Goal: Task Accomplishment & Management: Manage account settings

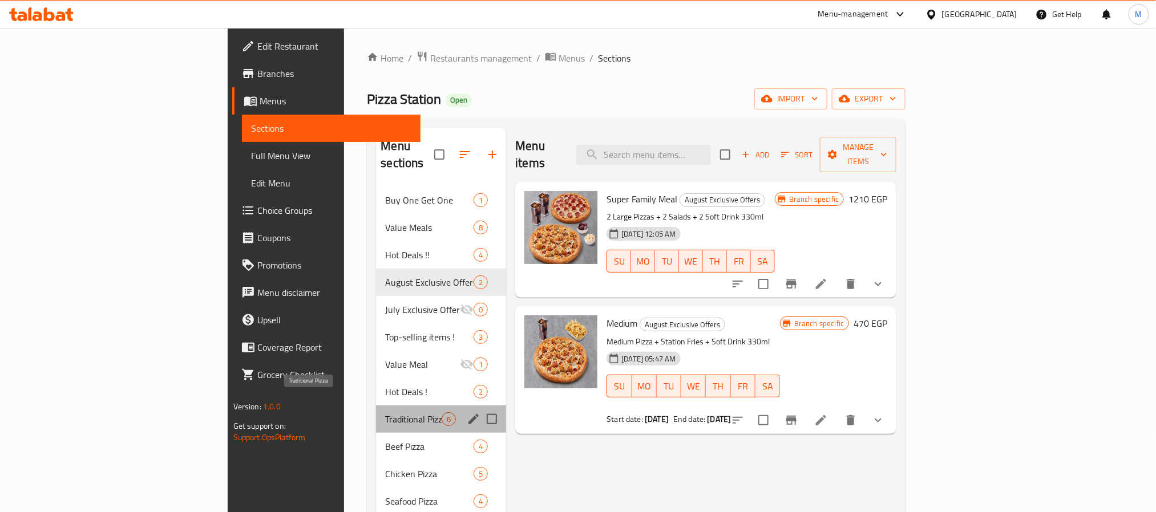
click at [385, 413] on span "Traditional Pizza" at bounding box center [413, 420] width 56 height 14
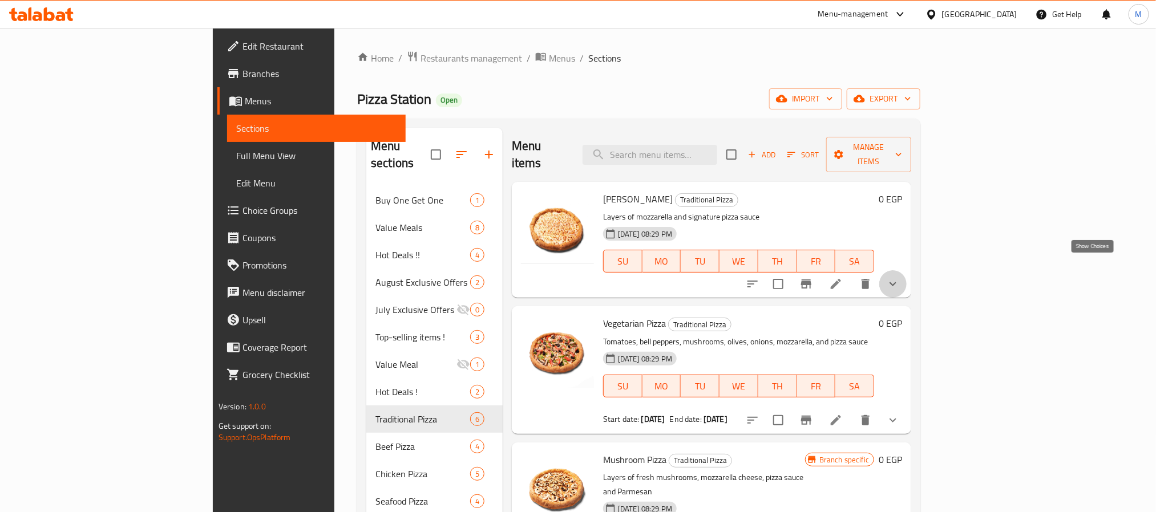
click at [900, 277] on icon "show more" at bounding box center [893, 284] width 14 height 14
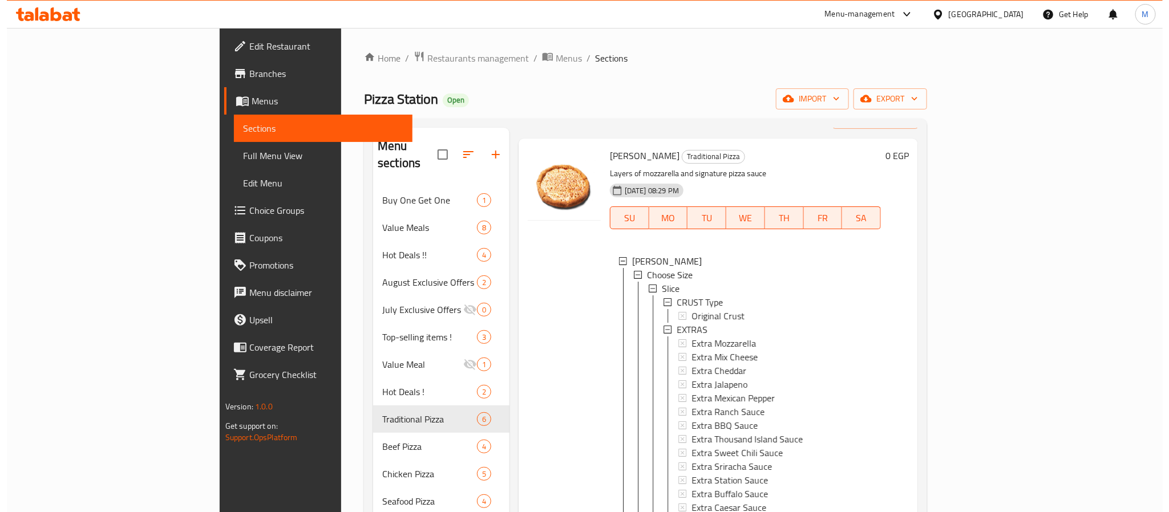
scroll to position [86, 0]
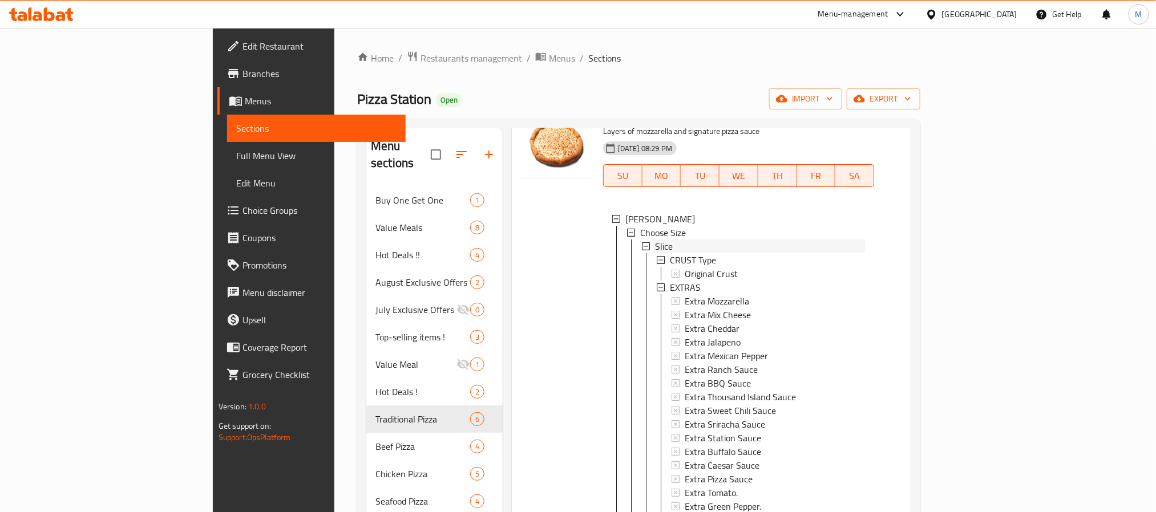
click at [655, 240] on span "Slice" at bounding box center [664, 247] width 18 height 14
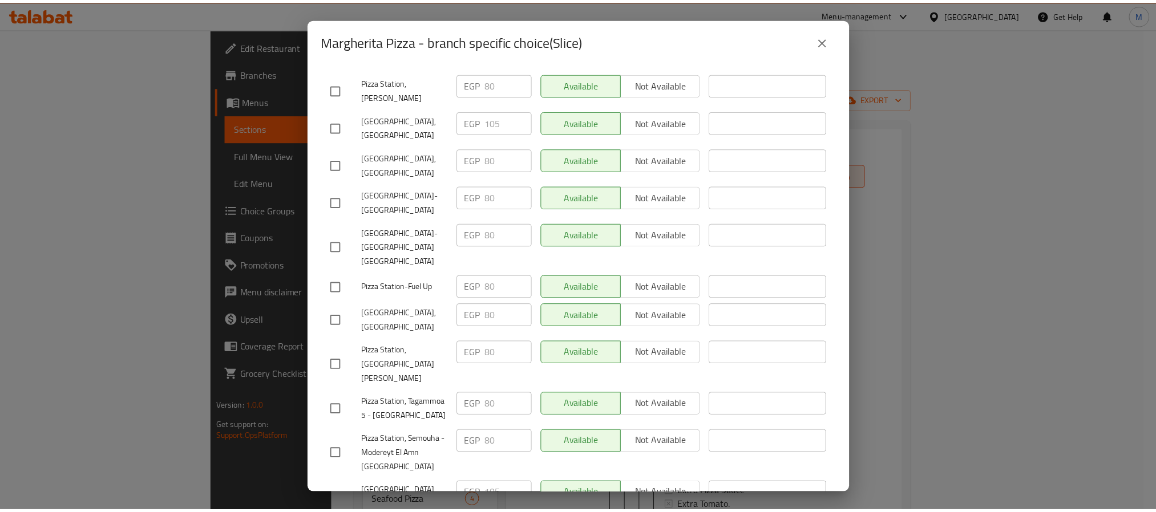
scroll to position [343, 0]
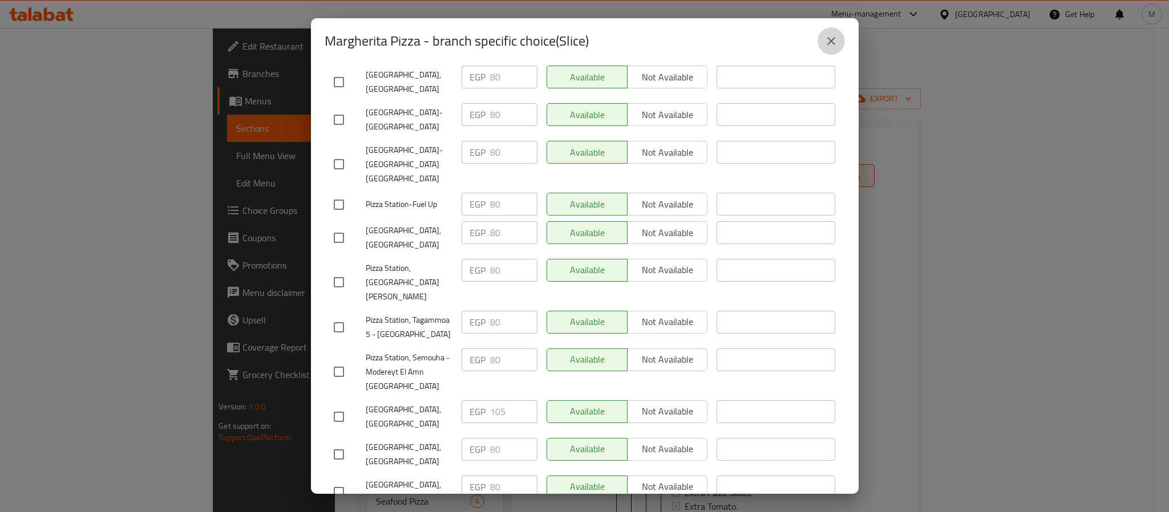
click at [832, 37] on icon "close" at bounding box center [832, 41] width 14 height 14
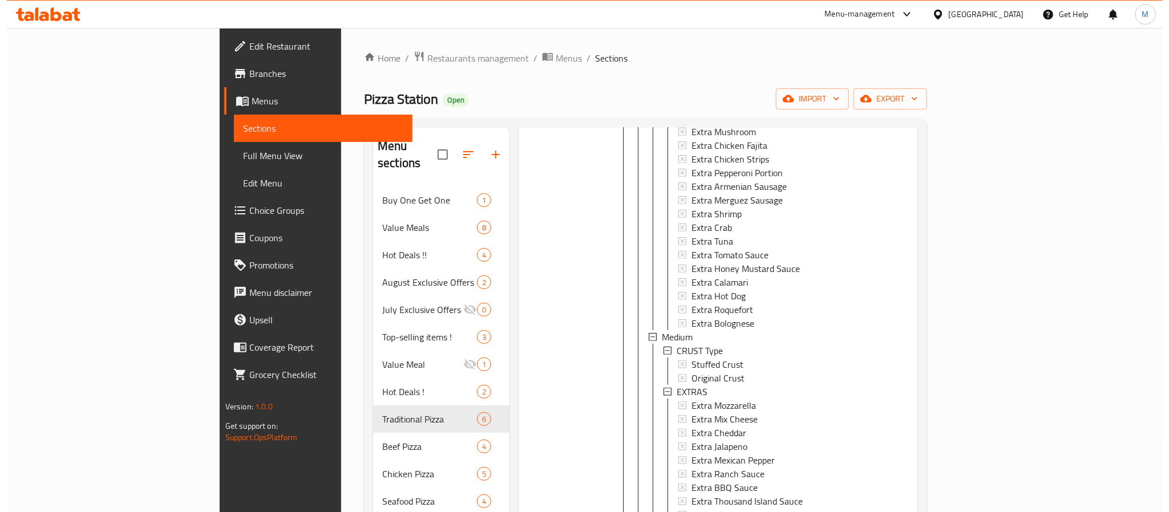
scroll to position [599, 0]
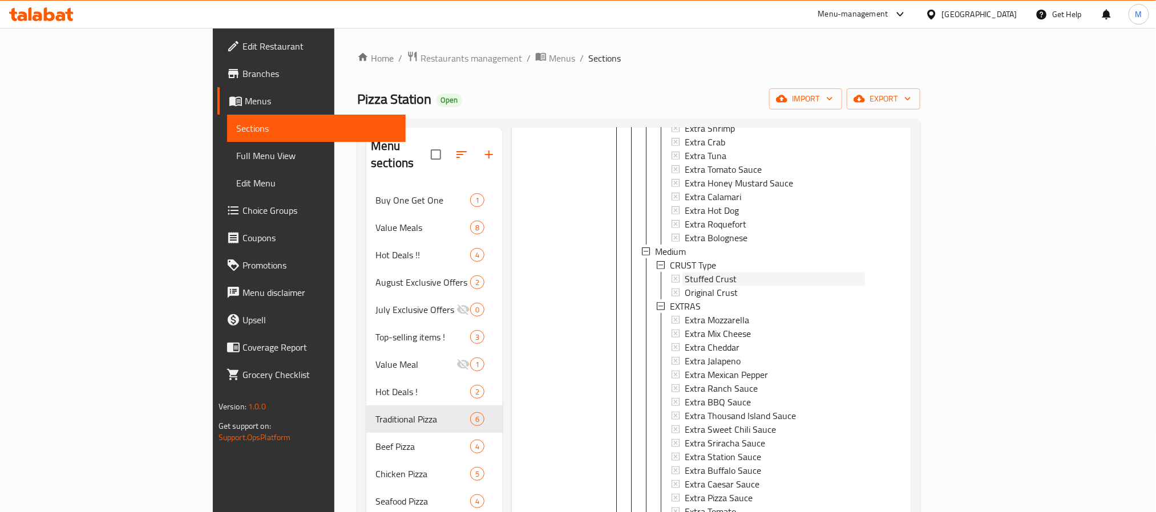
click at [685, 272] on span "Stuffed Crust" at bounding box center [711, 279] width 52 height 14
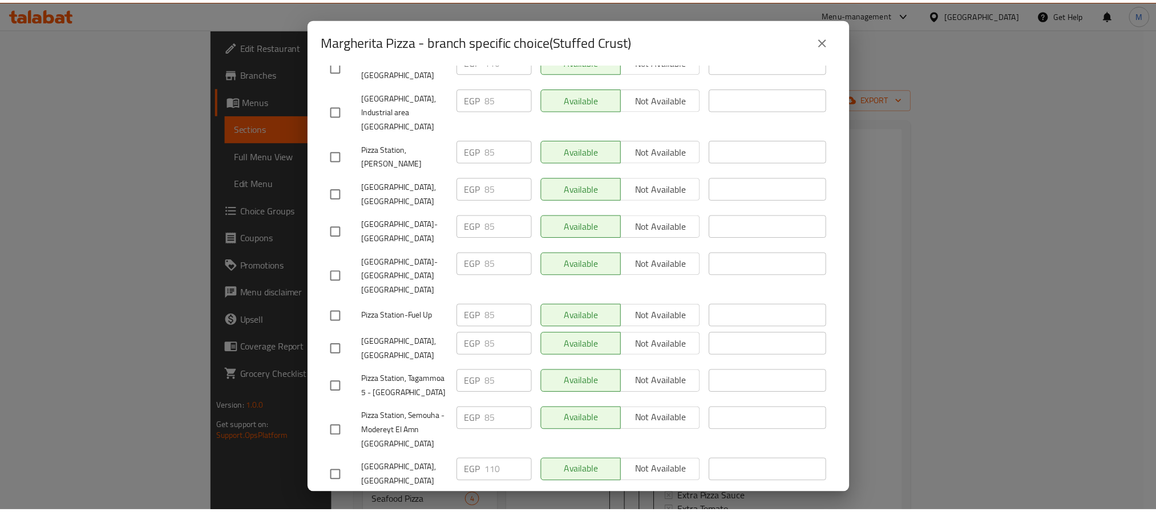
scroll to position [343, 0]
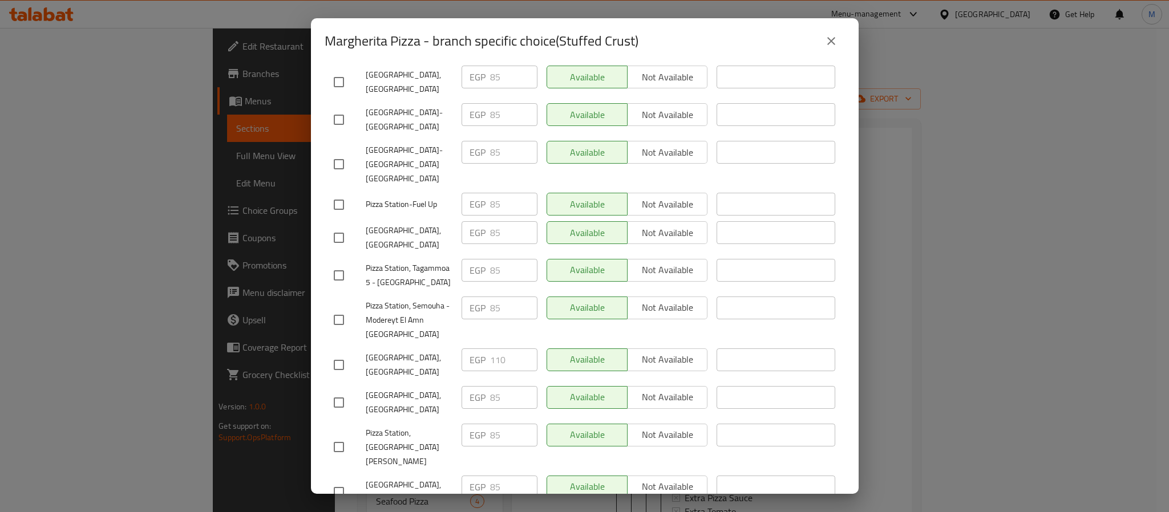
click at [827, 45] on icon "close" at bounding box center [832, 41] width 14 height 14
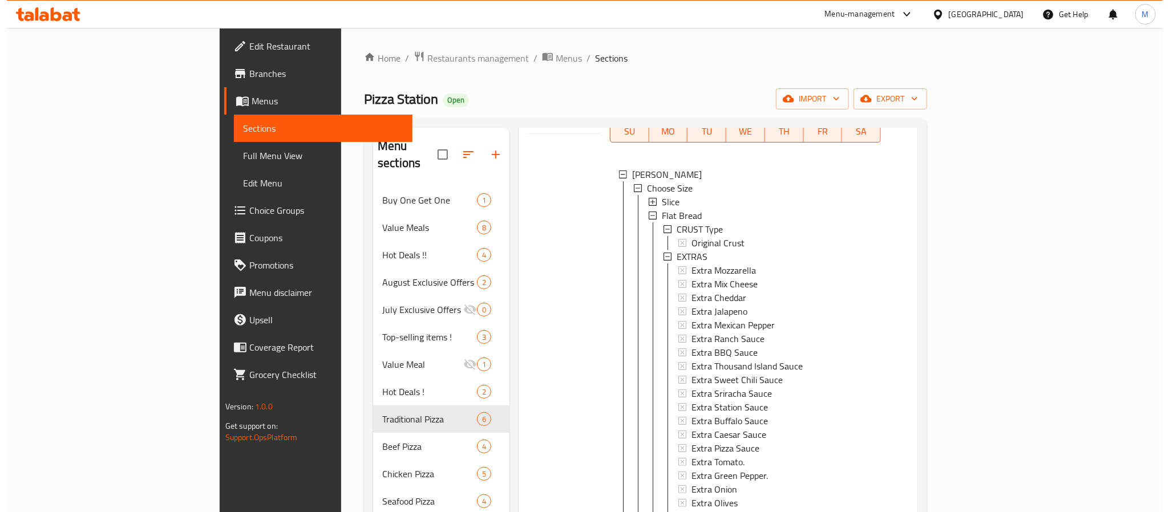
scroll to position [86, 0]
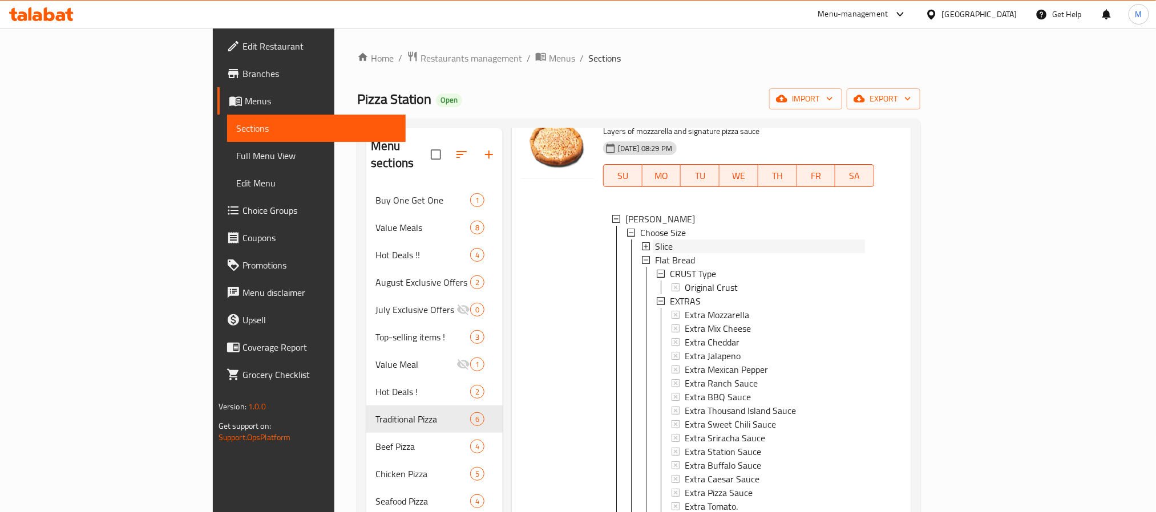
click at [655, 240] on span "Slice" at bounding box center [664, 247] width 18 height 14
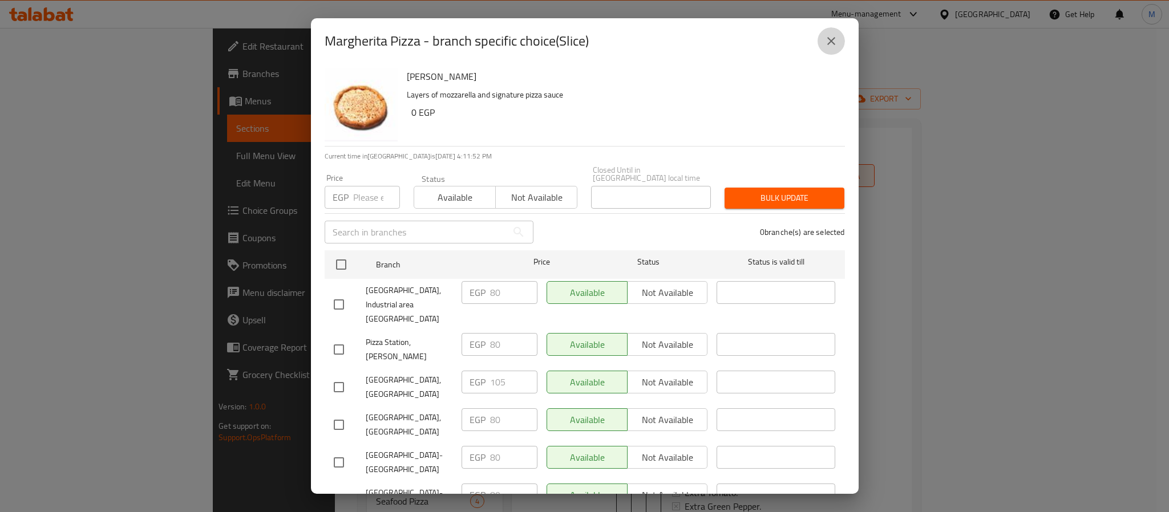
click at [831, 37] on icon "close" at bounding box center [832, 41] width 14 height 14
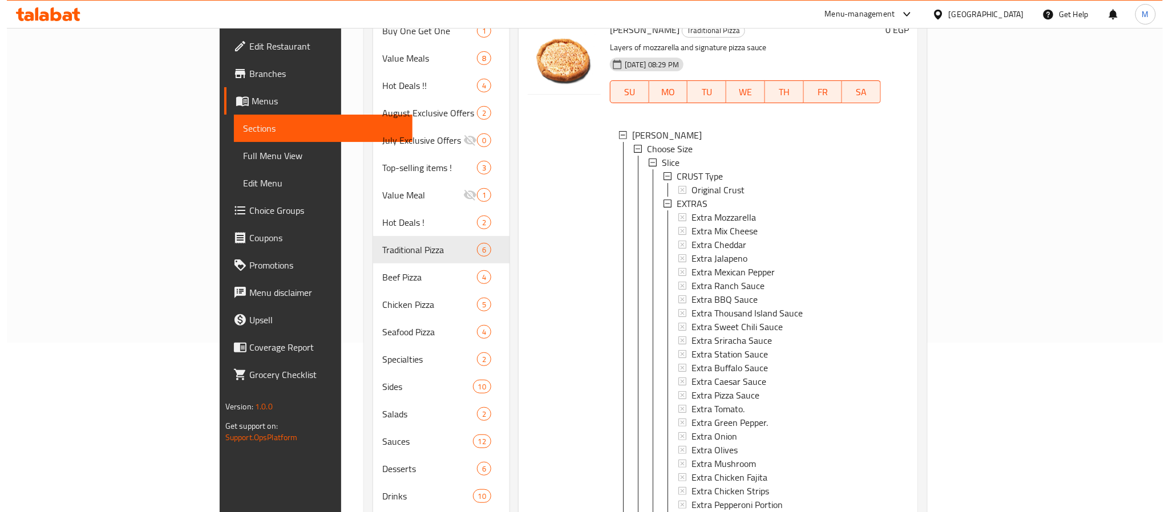
scroll to position [132, 0]
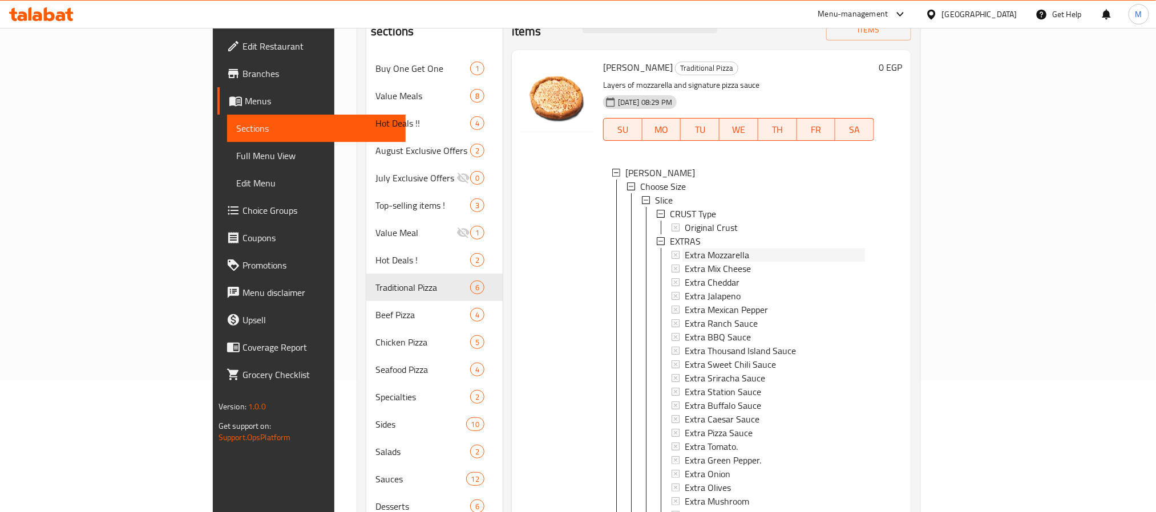
click at [685, 248] on span "Extra Mozzarella" at bounding box center [717, 255] width 64 height 14
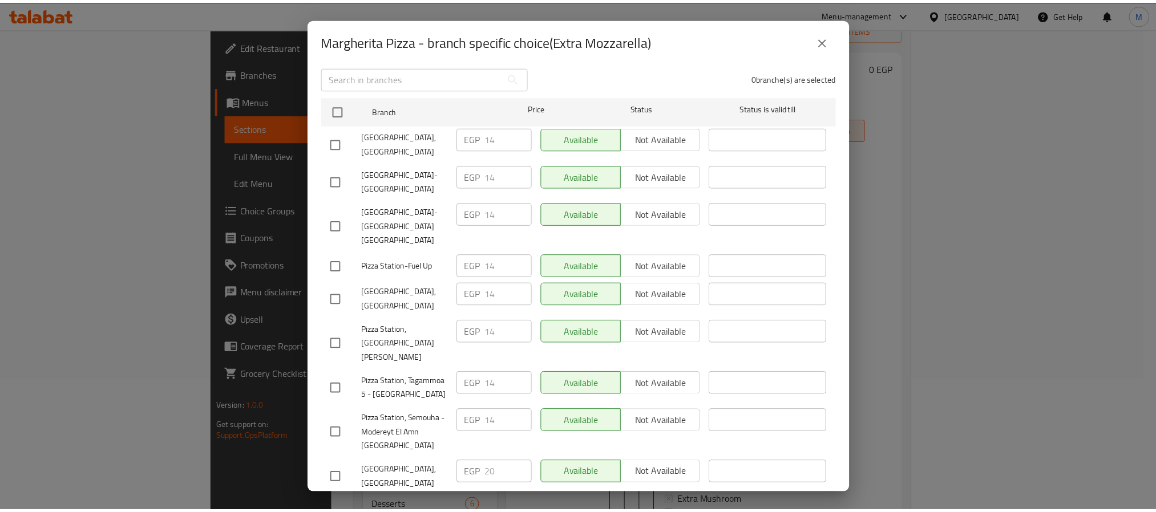
scroll to position [343, 0]
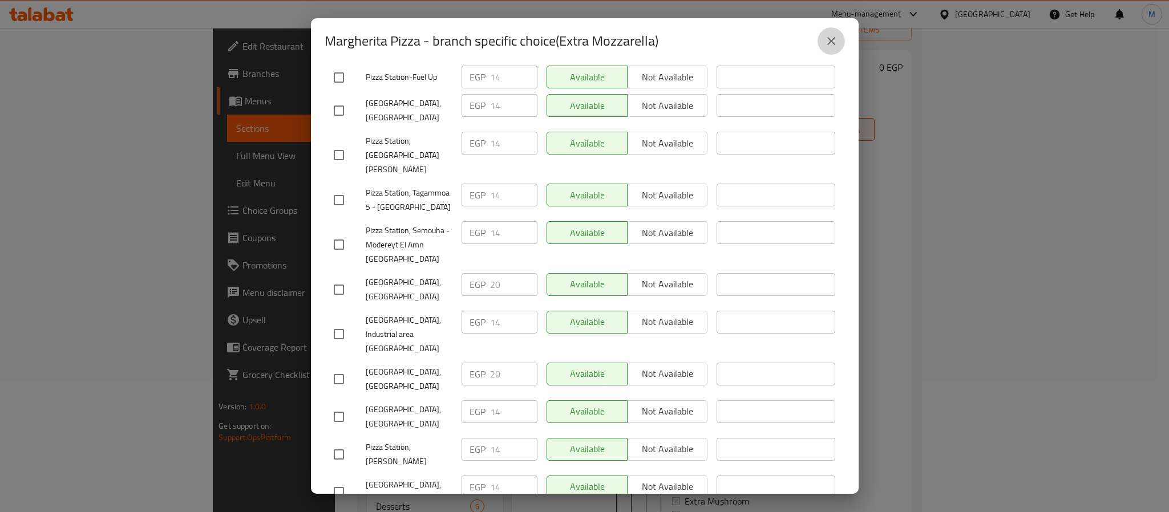
click at [823, 39] on button "close" at bounding box center [831, 40] width 27 height 27
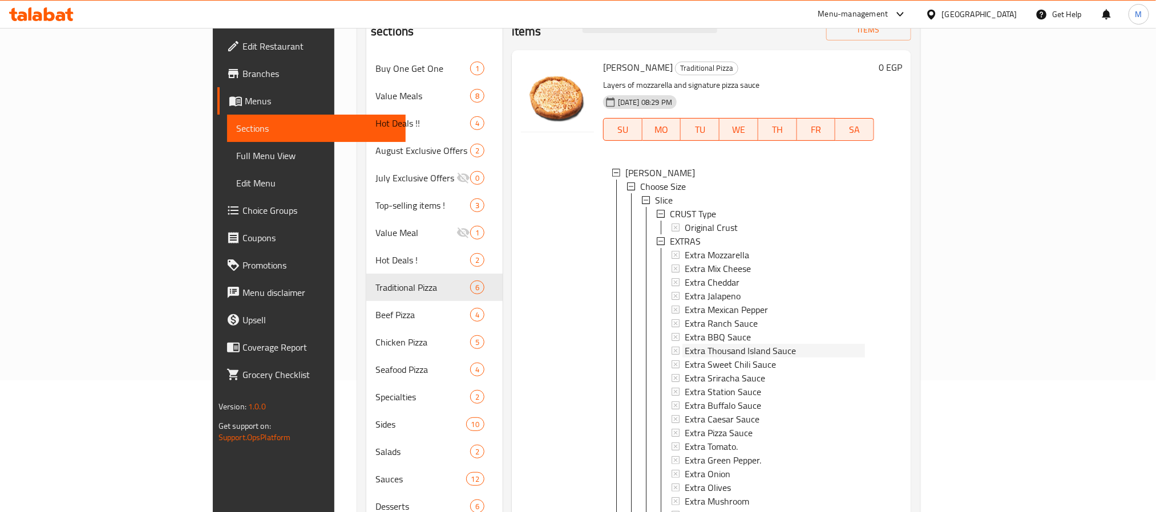
click at [725, 344] on span "Extra Thousand Island Sauce" at bounding box center [740, 351] width 111 height 14
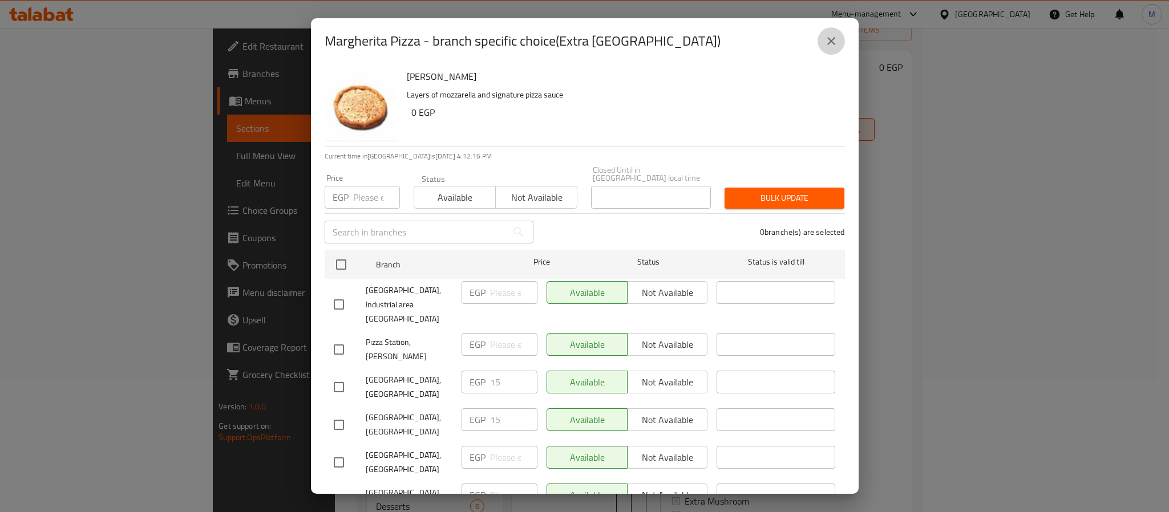
click at [833, 38] on icon "close" at bounding box center [832, 41] width 14 height 14
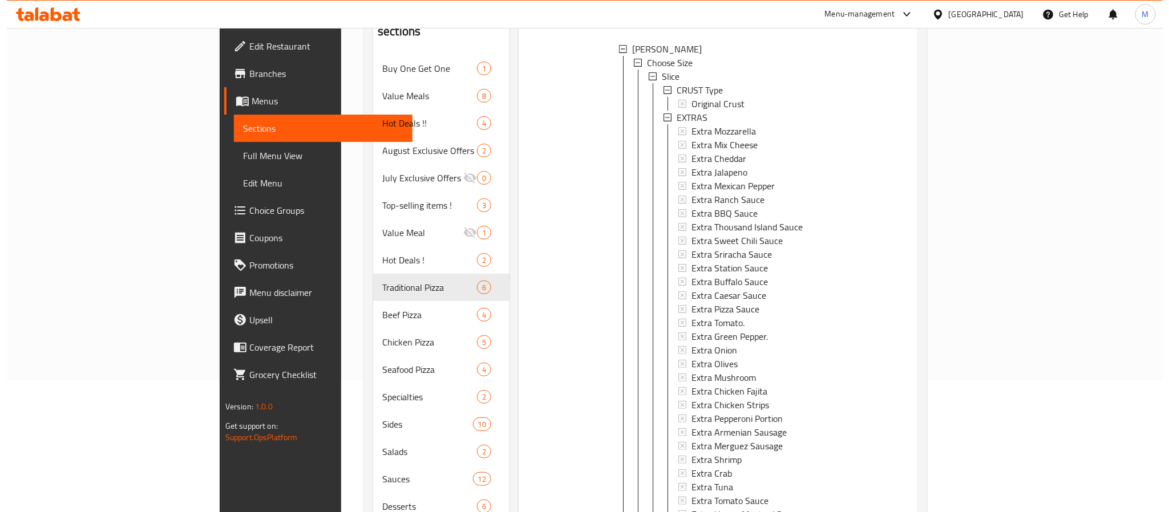
scroll to position [86, 0]
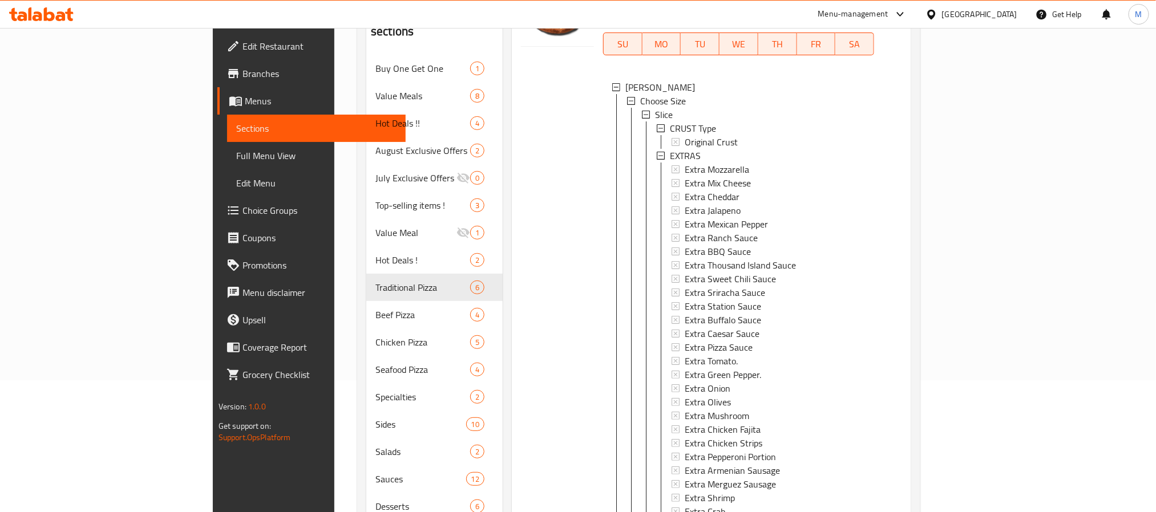
click at [685, 258] on span "Extra Thousand Island Sauce" at bounding box center [740, 265] width 111 height 14
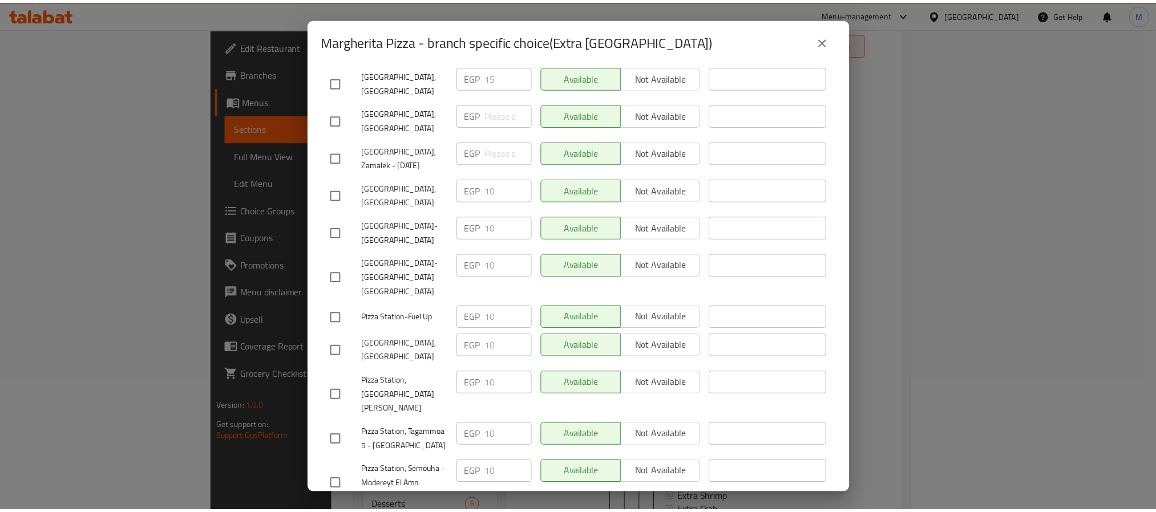
scroll to position [343, 0]
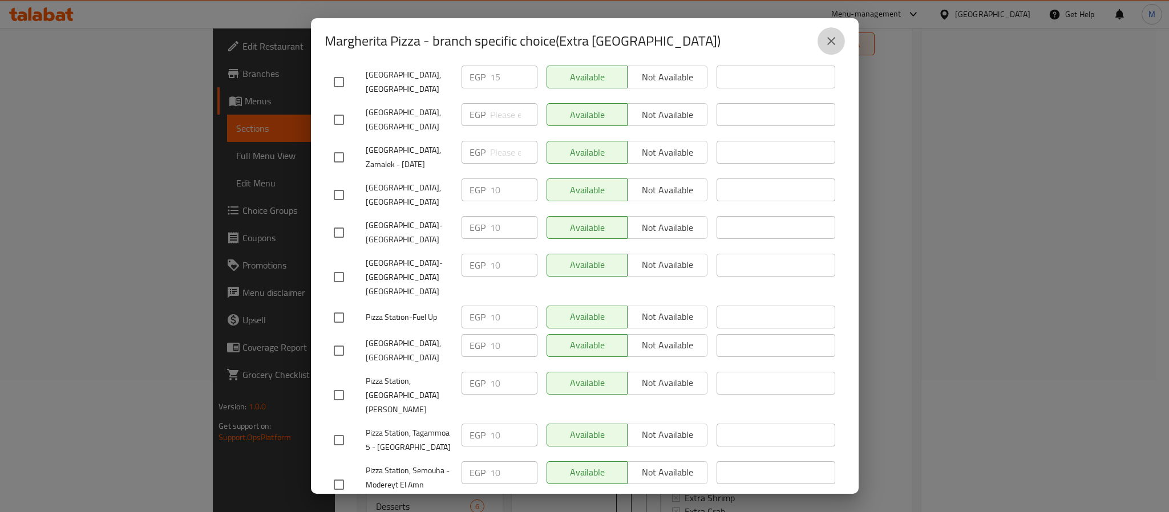
click at [833, 42] on icon "close" at bounding box center [832, 41] width 14 height 14
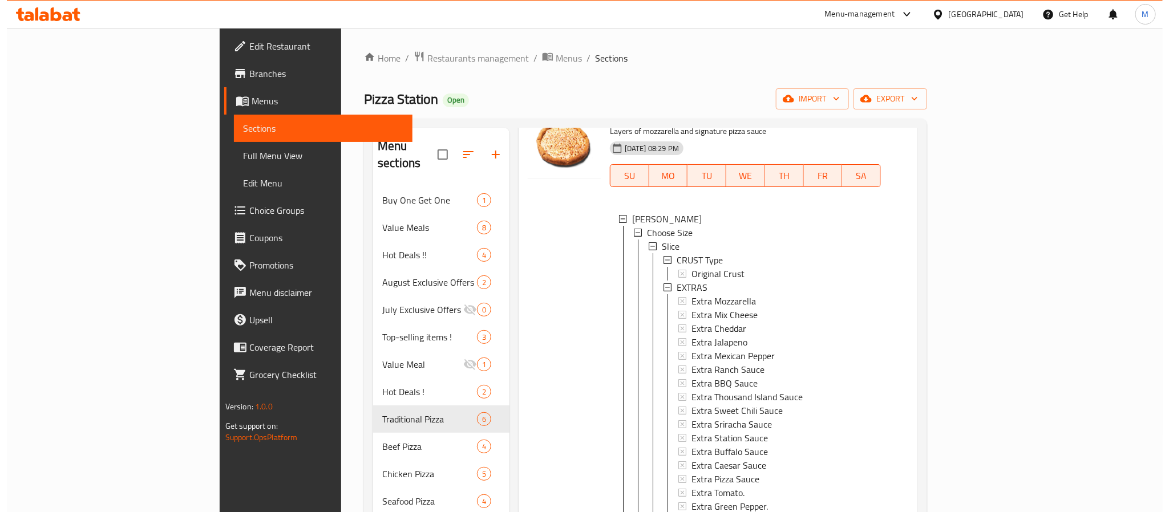
scroll to position [0, 0]
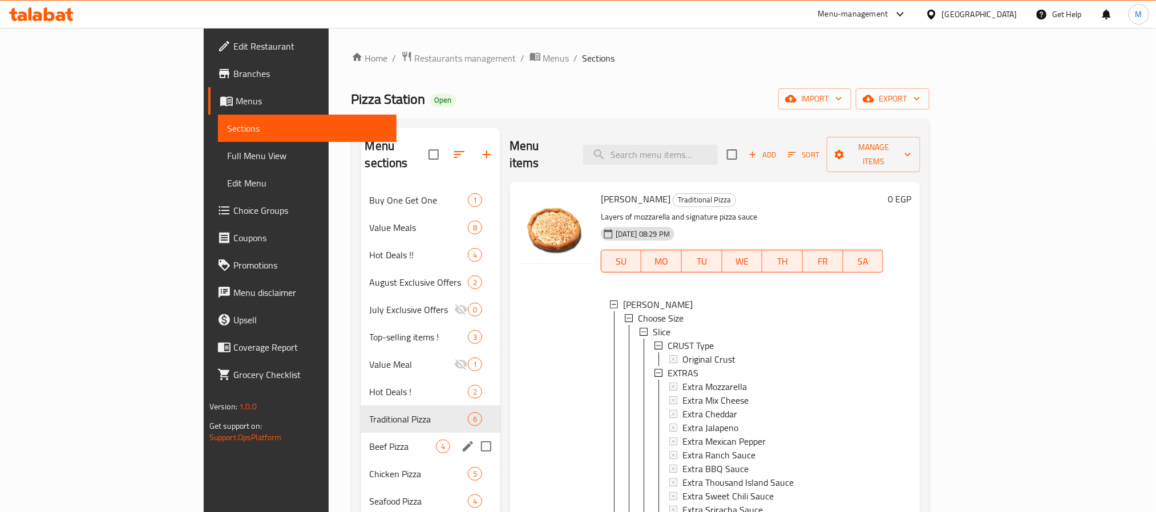
click at [361, 433] on div "Beef Pizza 4" at bounding box center [431, 446] width 140 height 27
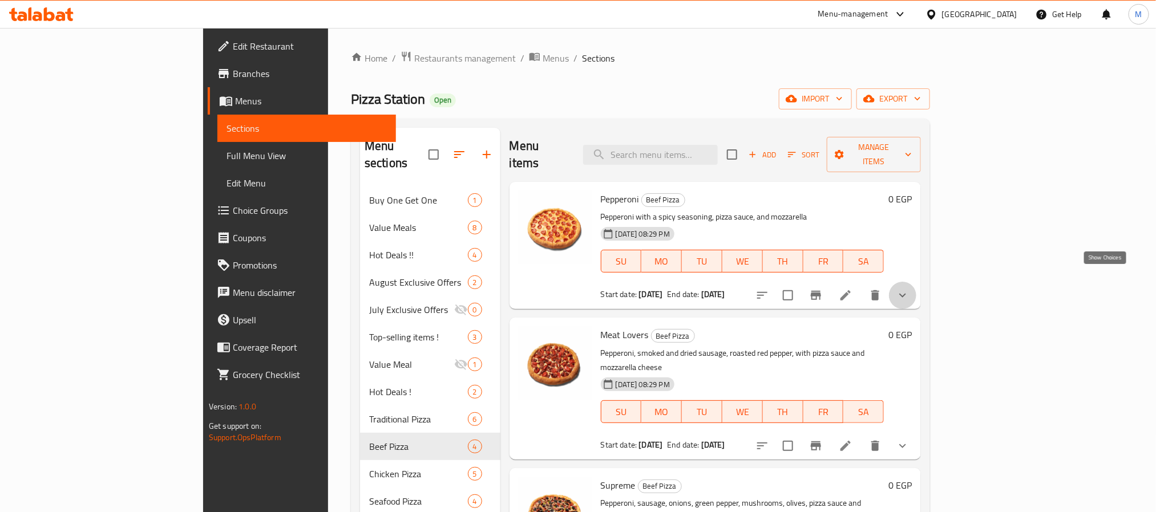
click at [910, 289] on icon "show more" at bounding box center [903, 296] width 14 height 14
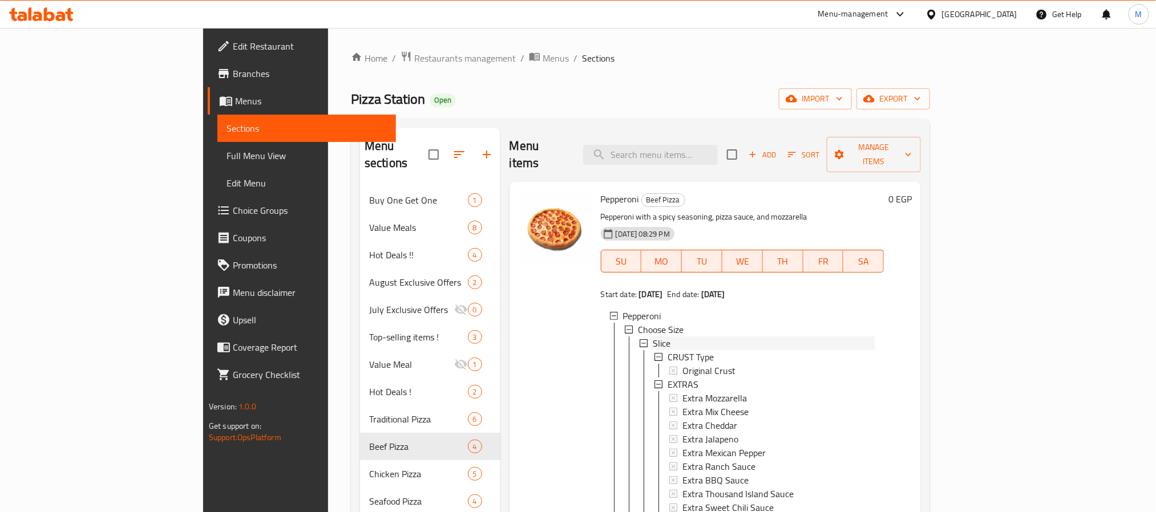
click at [653, 337] on span "Slice" at bounding box center [662, 344] width 18 height 14
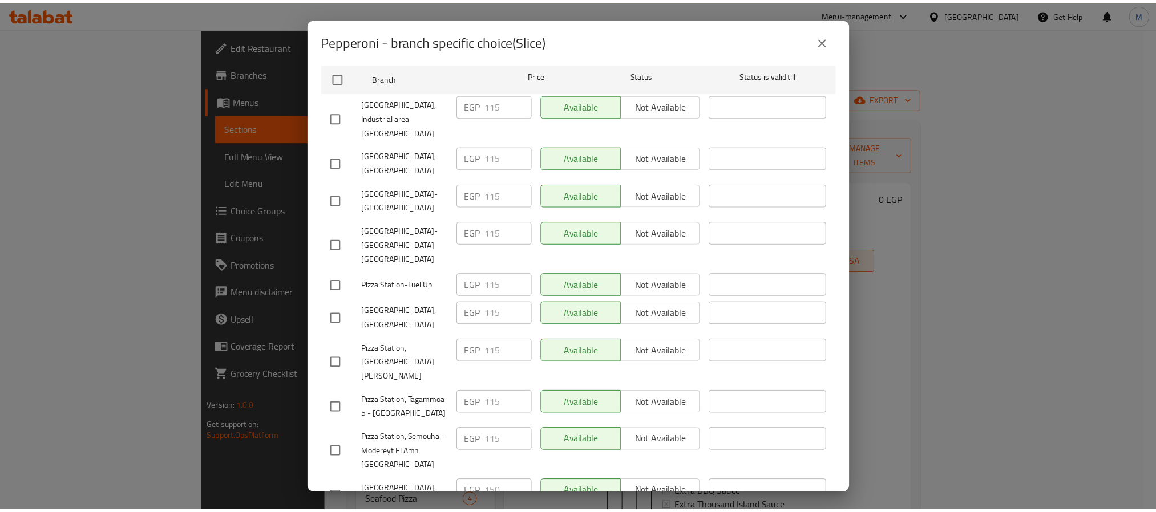
scroll to position [343, 0]
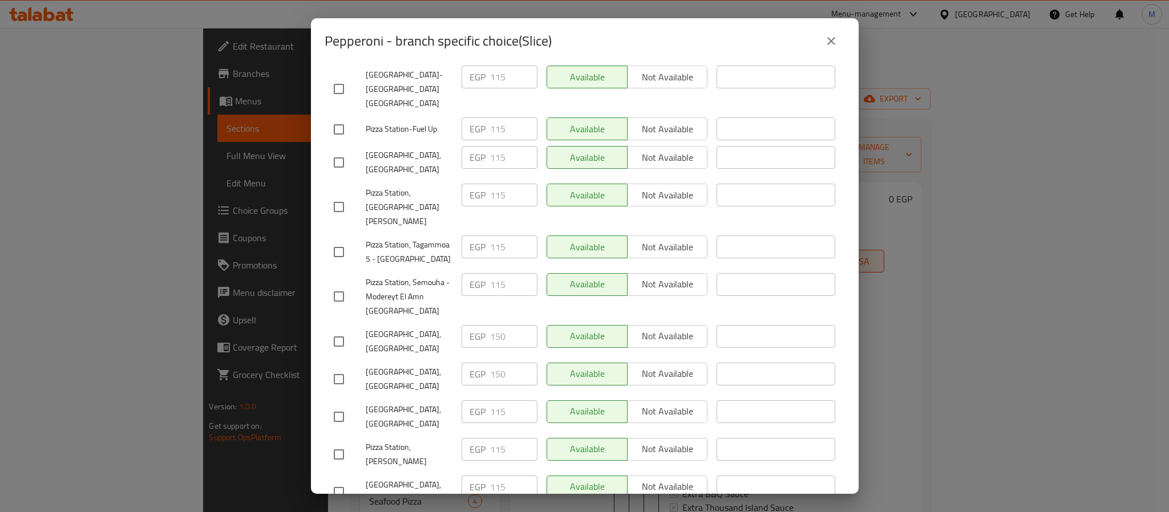
click at [838, 40] on button "close" at bounding box center [831, 40] width 27 height 27
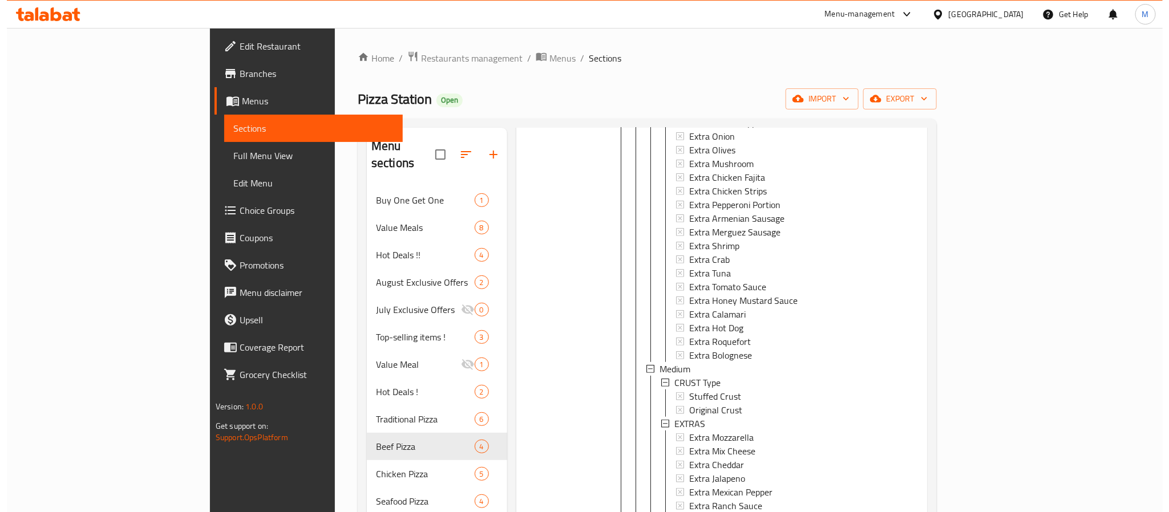
scroll to position [514, 0]
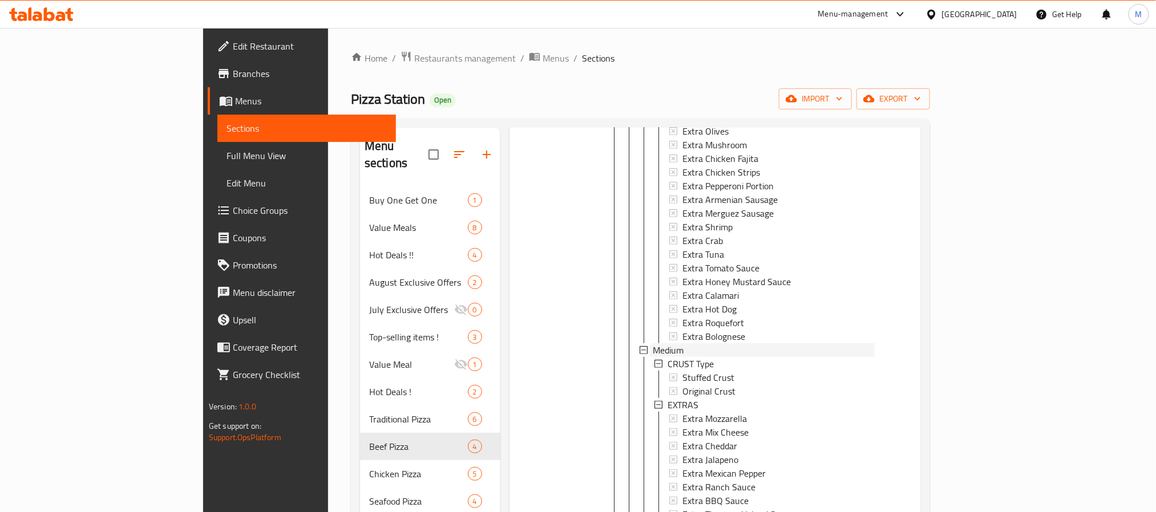
click at [653, 344] on span "Medium" at bounding box center [668, 351] width 31 height 14
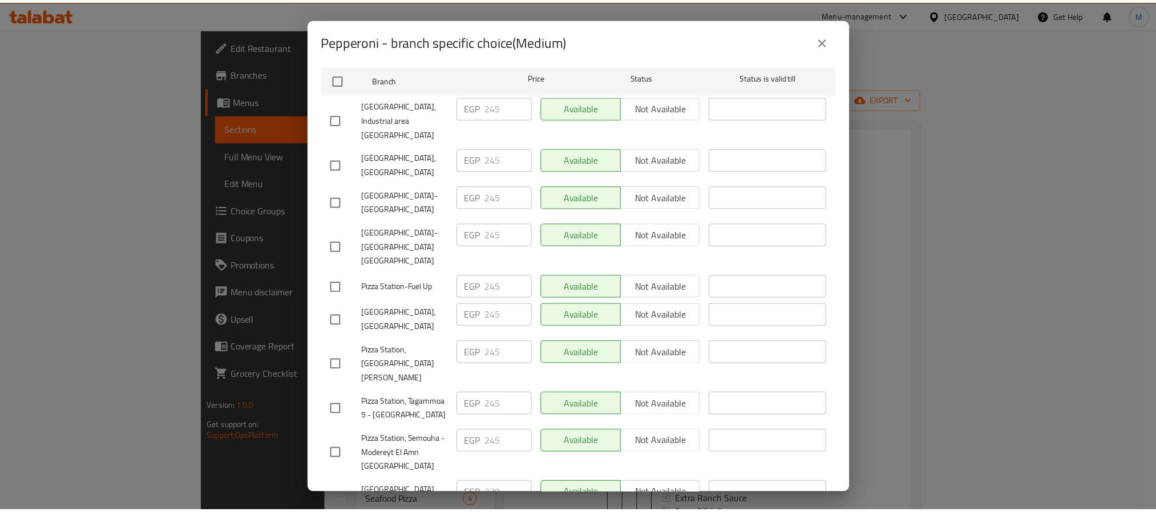
scroll to position [343, 0]
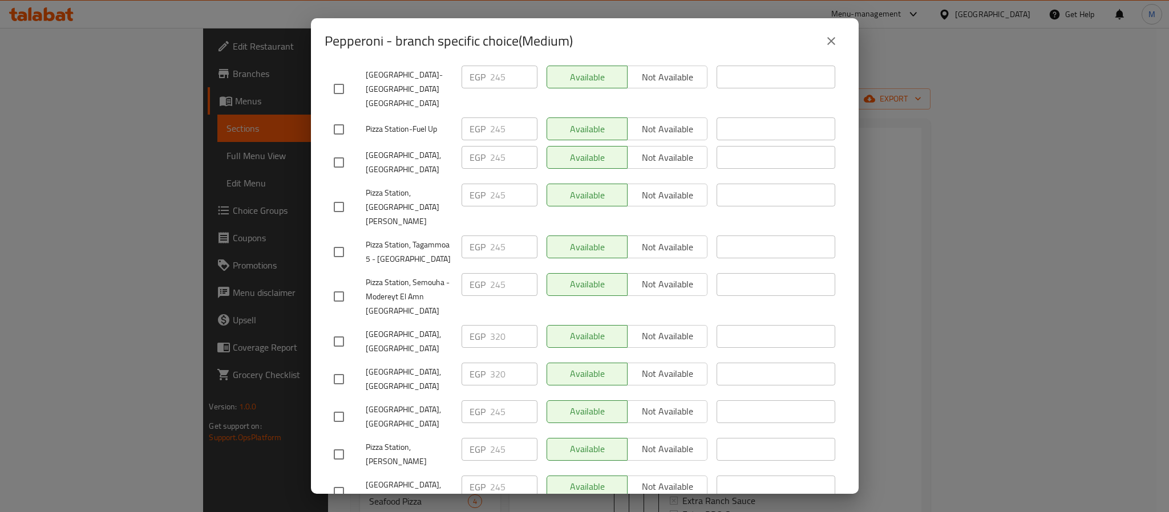
click at [827, 37] on icon "close" at bounding box center [832, 41] width 14 height 14
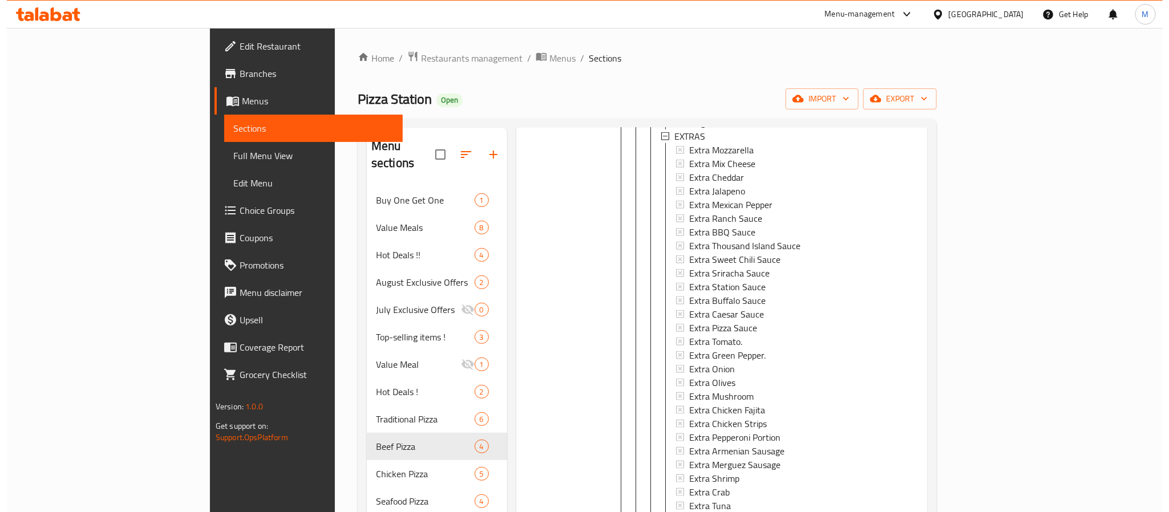
scroll to position [770, 0]
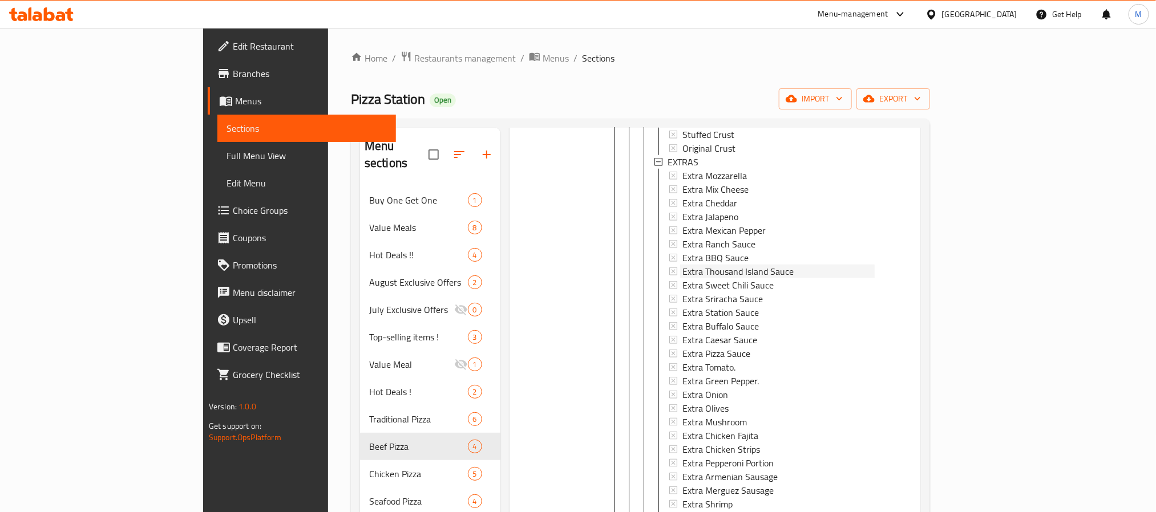
click at [696, 265] on span "Extra Thousand Island Sauce" at bounding box center [737, 272] width 111 height 14
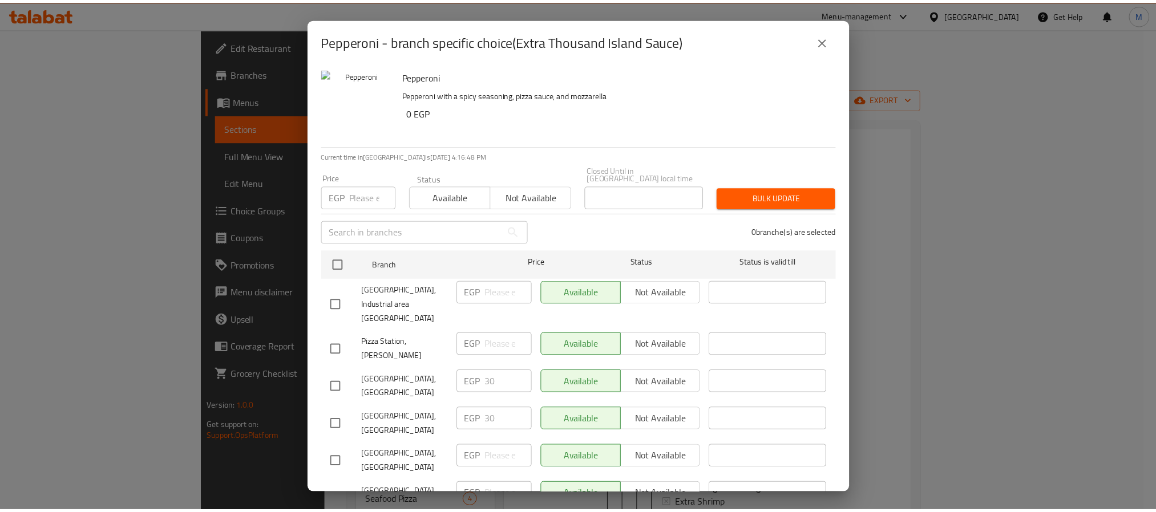
scroll to position [343, 0]
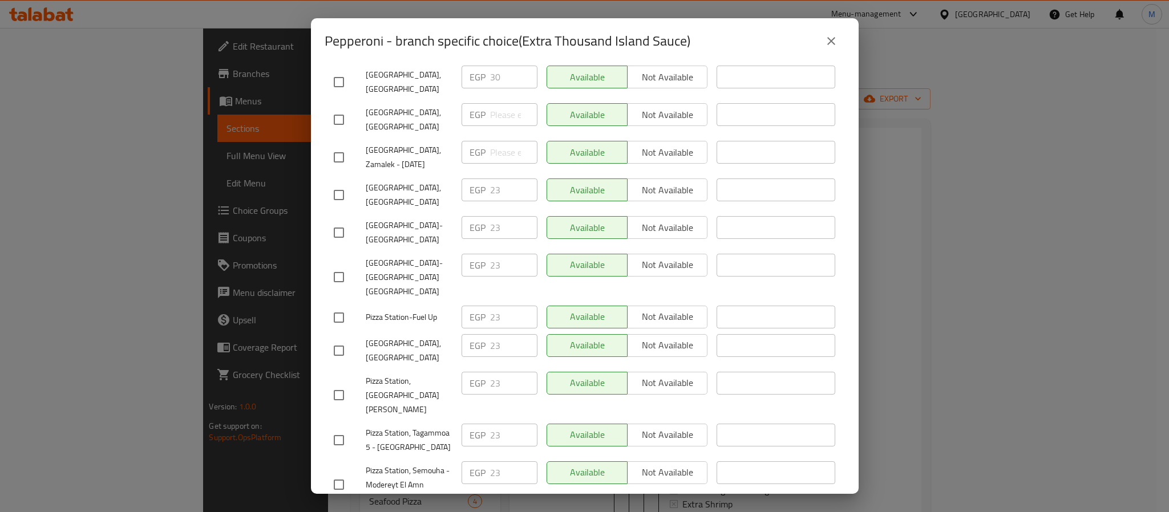
click at [829, 37] on icon "close" at bounding box center [832, 41] width 14 height 14
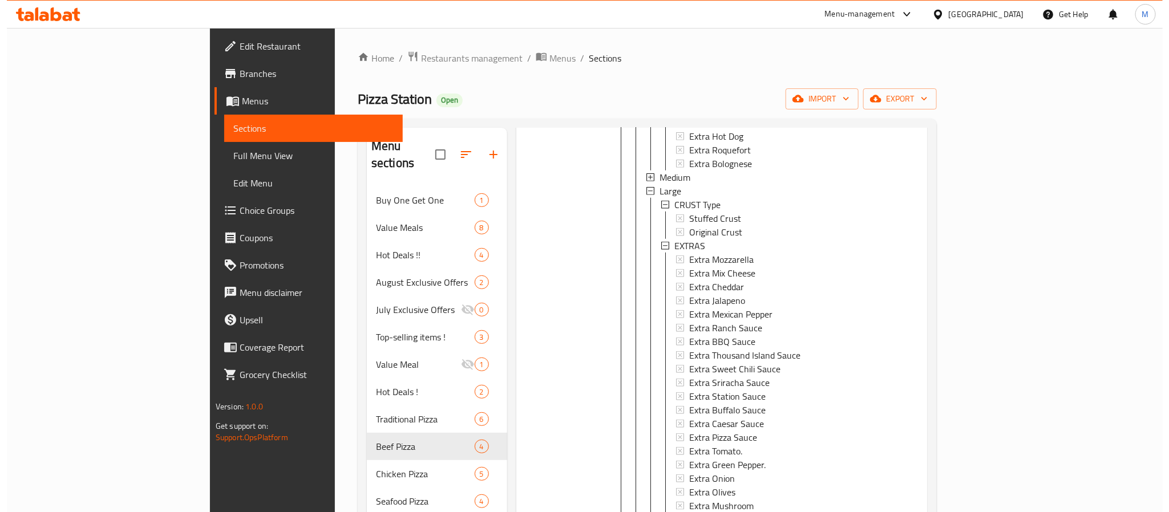
scroll to position [770, 0]
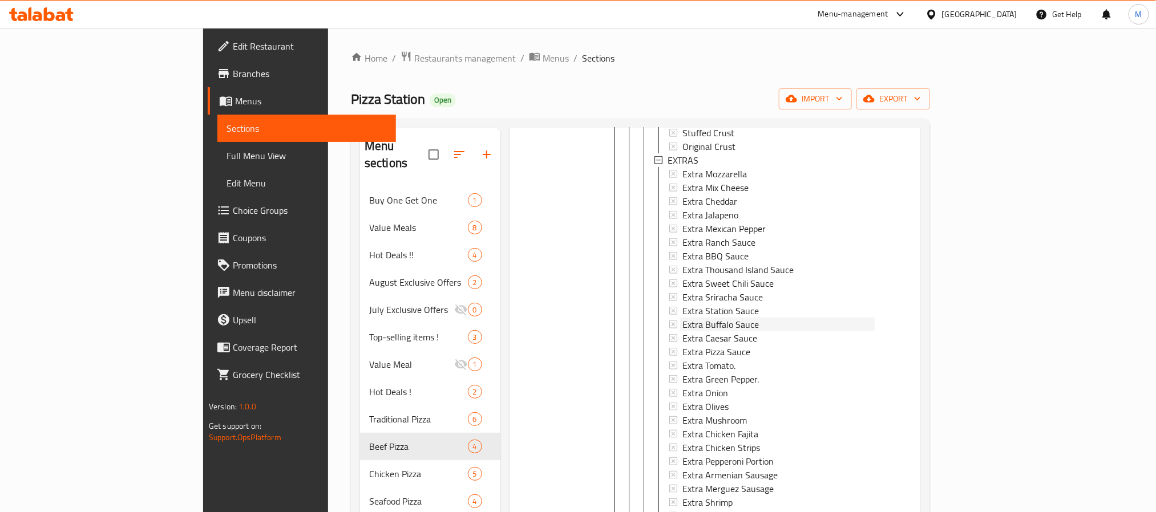
click at [682, 318] on span "Extra Buffalo Sauce" at bounding box center [720, 325] width 76 height 14
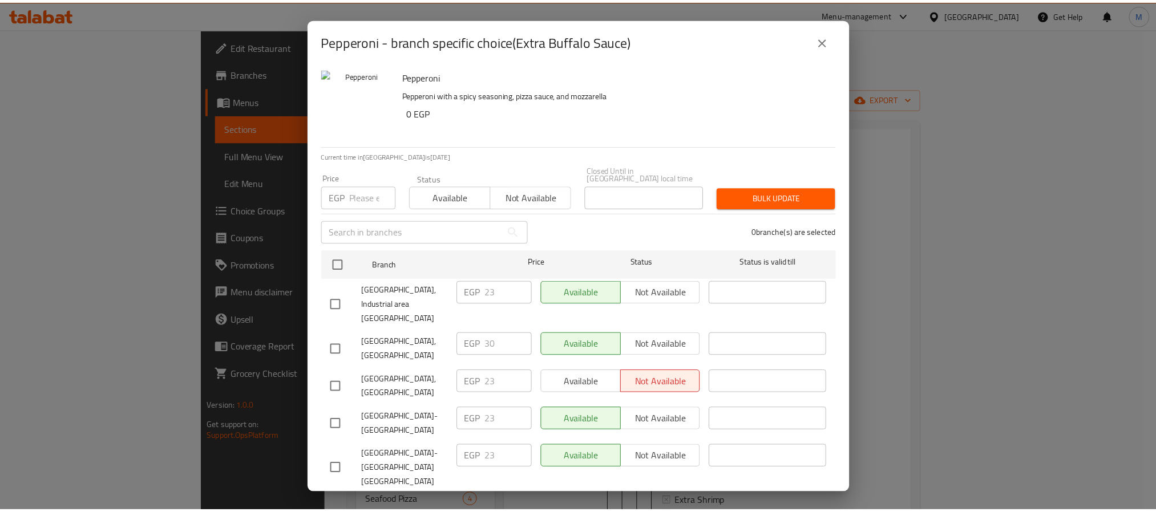
scroll to position [343, 0]
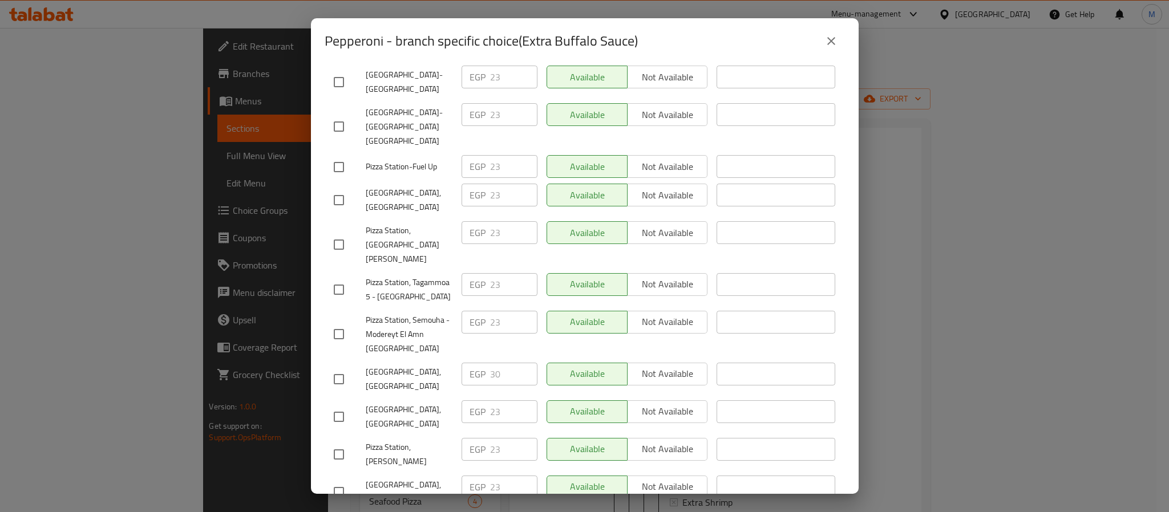
click at [830, 41] on icon "close" at bounding box center [832, 41] width 14 height 14
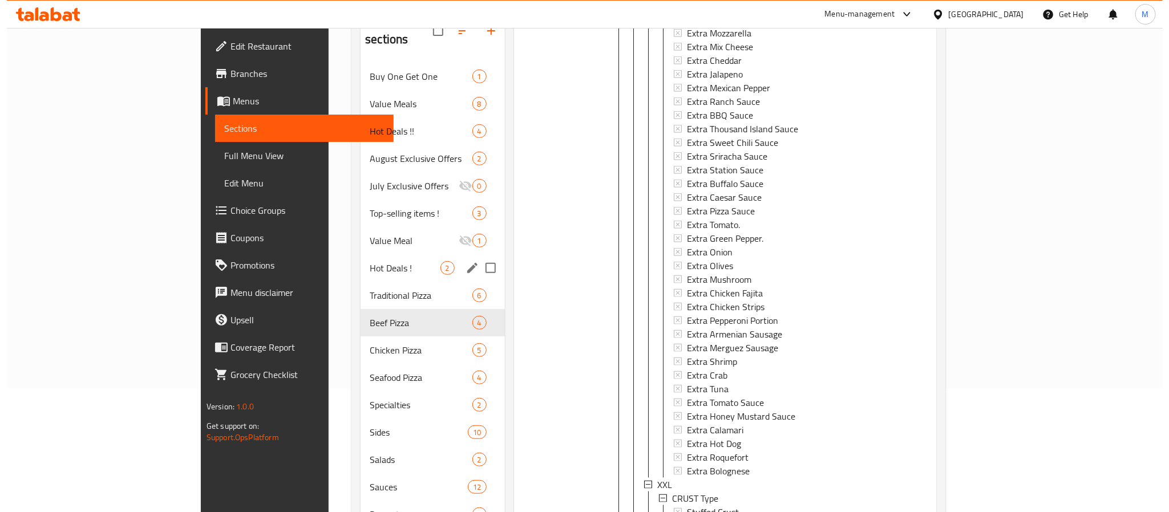
scroll to position [0, 0]
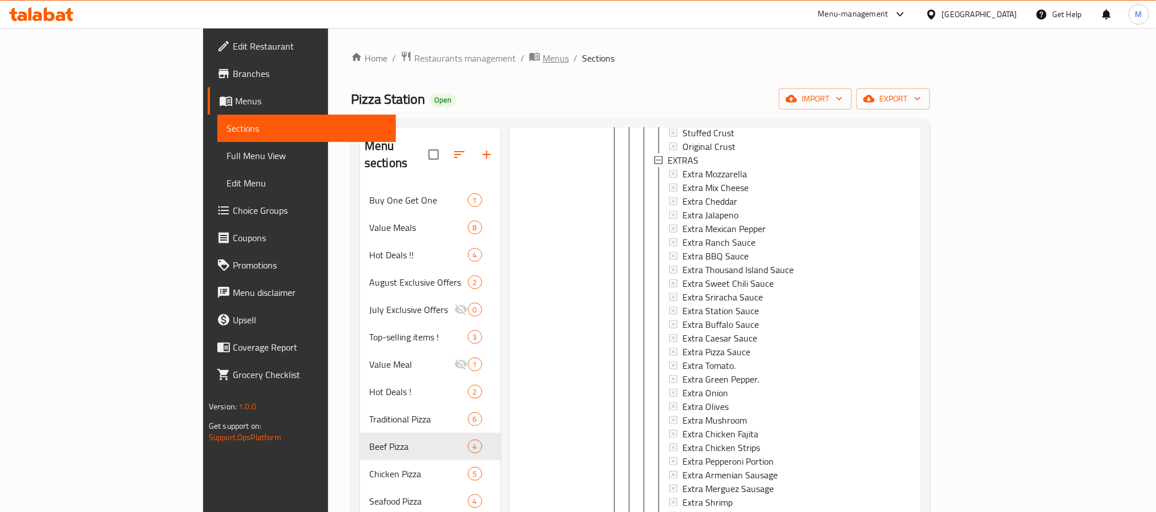
click at [543, 56] on span "Menus" at bounding box center [556, 58] width 26 height 14
